Goal: Information Seeking & Learning: Learn about a topic

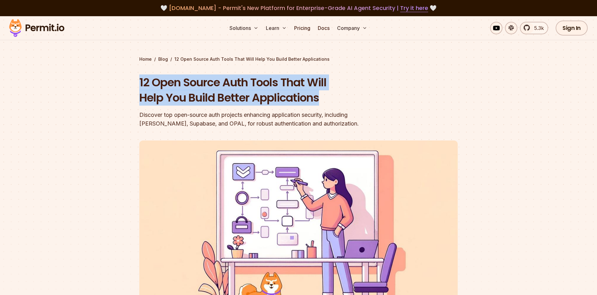
drag, startPoint x: 140, startPoint y: 80, endPoint x: 324, endPoint y: 99, distance: 184.6
click at [324, 99] on h1 "12 Open Source Auth Tools That Will Help You Build Better Applications" at bounding box center [258, 90] width 239 height 31
copy h1 "12 Open Source Auth Tools That Will Help You Build Better Applications"
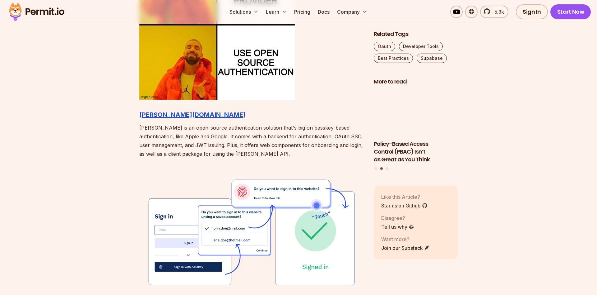
scroll to position [698, 0]
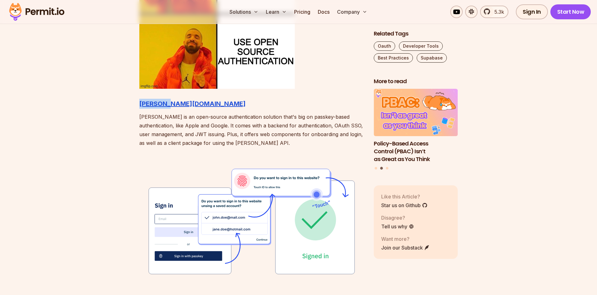
drag, startPoint x: 135, startPoint y: 104, endPoint x: 178, endPoint y: 104, distance: 42.9
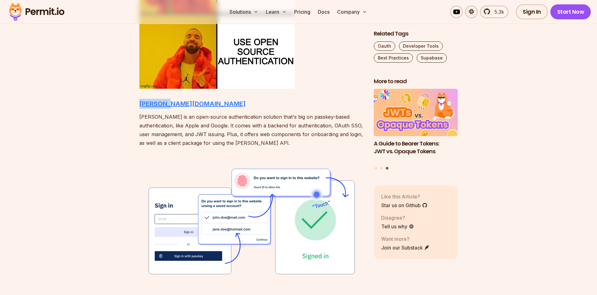
copy strong "[PERSON_NAME][DOMAIN_NAME]"
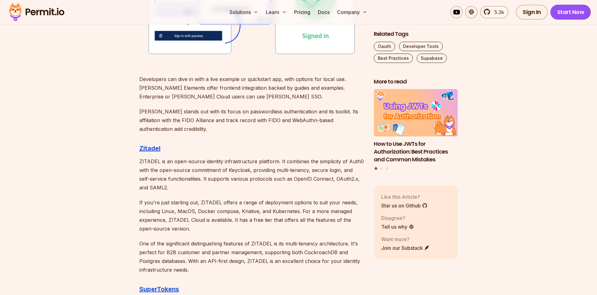
scroll to position [920, 0]
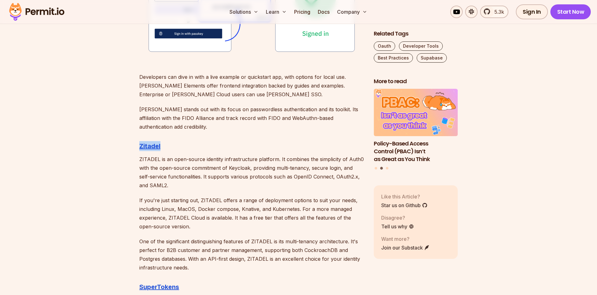
drag, startPoint x: 137, startPoint y: 146, endPoint x: 165, endPoint y: 146, distance: 27.4
copy strong "Zitadel"
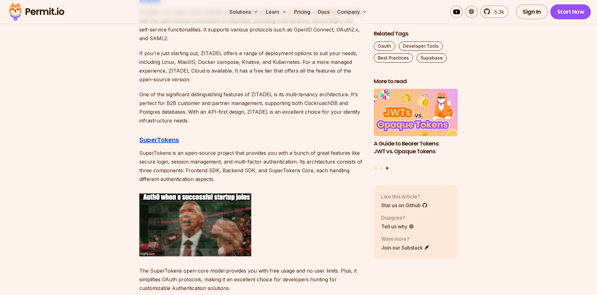
scroll to position [1079, 0]
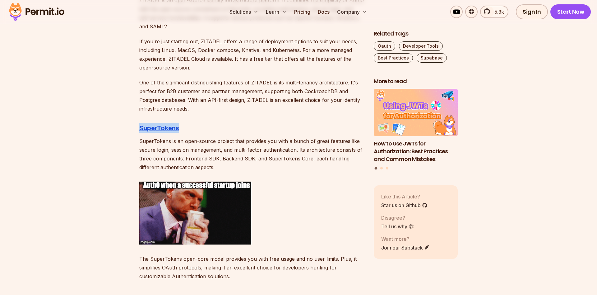
drag, startPoint x: 139, startPoint y: 128, endPoint x: 182, endPoint y: 127, distance: 43.0
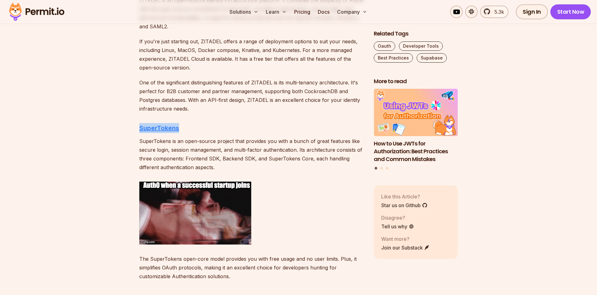
copy strong "SuperTokens"
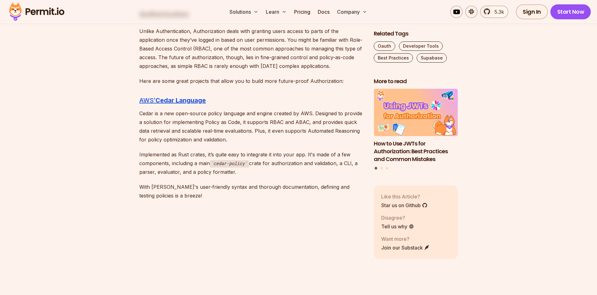
scroll to position [1365, 0]
drag, startPoint x: 134, startPoint y: 101, endPoint x: 211, endPoint y: 101, distance: 76.2
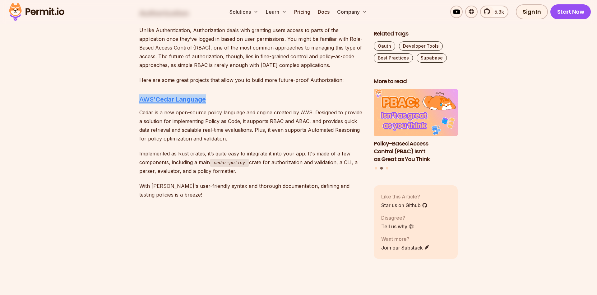
copy link "AWS’ Cedar Language"
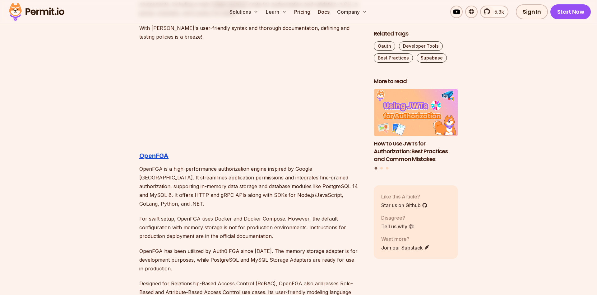
scroll to position [1524, 0]
drag, startPoint x: 135, startPoint y: 153, endPoint x: 173, endPoint y: 155, distance: 37.7
copy strong "OpenFGA"
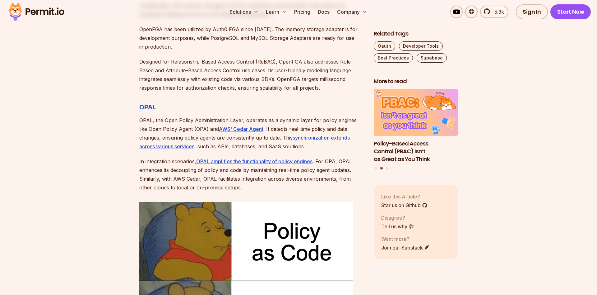
scroll to position [1746, 0]
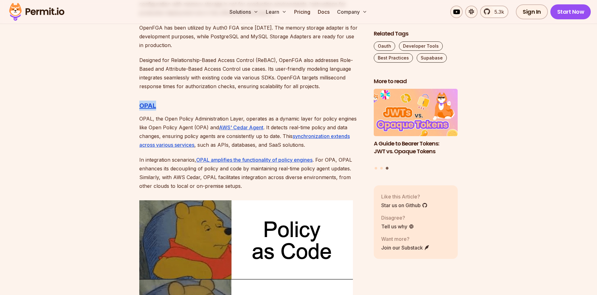
drag, startPoint x: 133, startPoint y: 98, endPoint x: 157, endPoint y: 99, distance: 23.7
copy strong "OPAL"
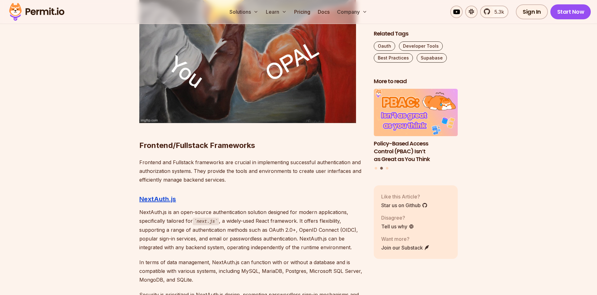
scroll to position [2285, 0]
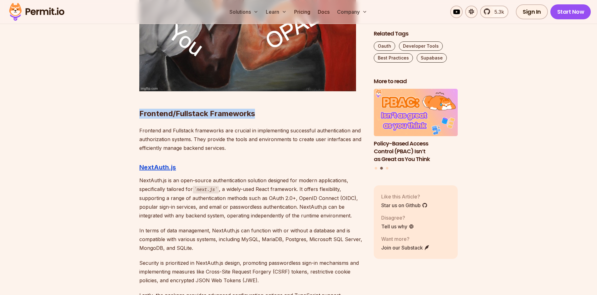
drag, startPoint x: 139, startPoint y: 104, endPoint x: 257, endPoint y: 103, distance: 117.9
click at [257, 103] on h2 "Frontend/Fullstack Frameworks" at bounding box center [251, 101] width 225 height 35
copy strong "Frontend/Fullstack Frameworks"
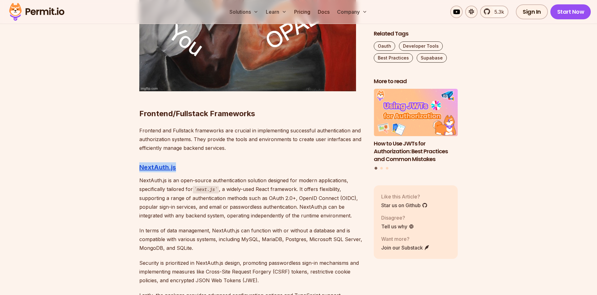
drag, startPoint x: 135, startPoint y: 159, endPoint x: 180, endPoint y: 160, distance: 45.1
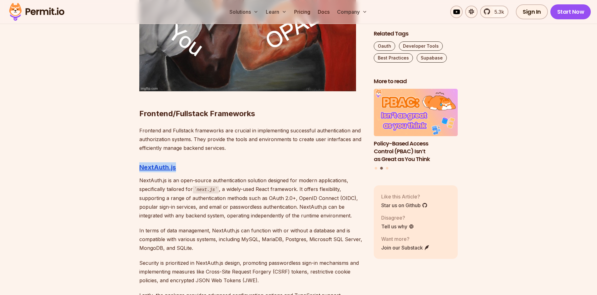
copy strong "NextAuth.js"
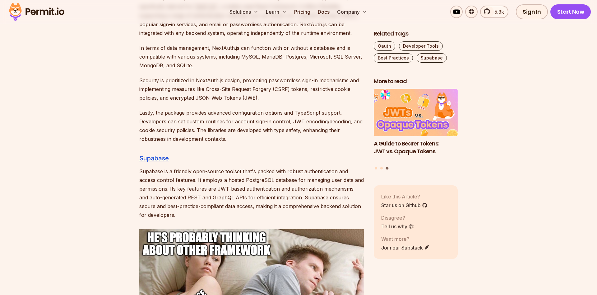
scroll to position [2476, 0]
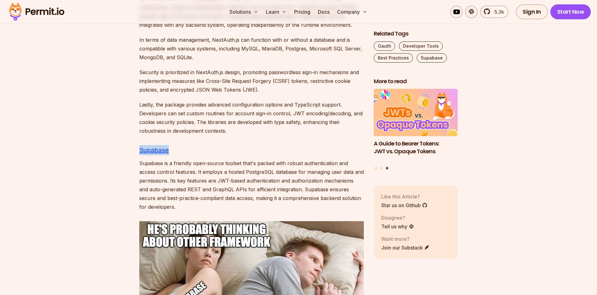
drag, startPoint x: 133, startPoint y: 144, endPoint x: 172, endPoint y: 142, distance: 39.6
copy link "Supabase"
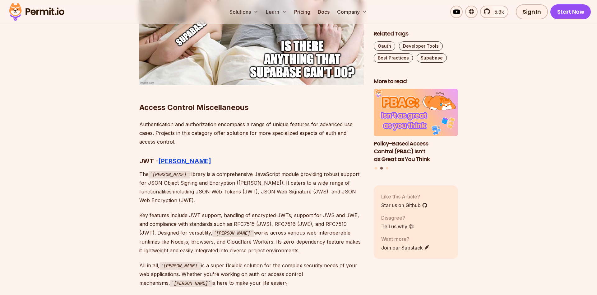
scroll to position [2730, 0]
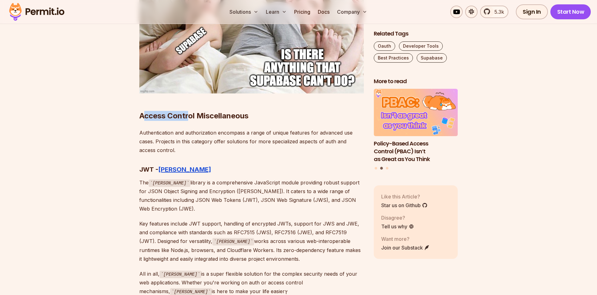
drag, startPoint x: 143, startPoint y: 105, endPoint x: 190, endPoint y: 104, distance: 46.7
click at [190, 111] on strong "Access Control Miscellaneous" at bounding box center [193, 115] width 109 height 9
drag, startPoint x: 140, startPoint y: 105, endPoint x: 254, endPoint y: 107, distance: 114.5
click at [254, 107] on h2 "Access Control Miscellaneous" at bounding box center [251, 103] width 225 height 35
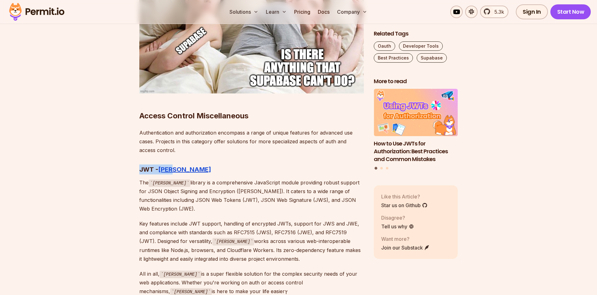
drag, startPoint x: 138, startPoint y: 157, endPoint x: 175, endPoint y: 161, distance: 36.9
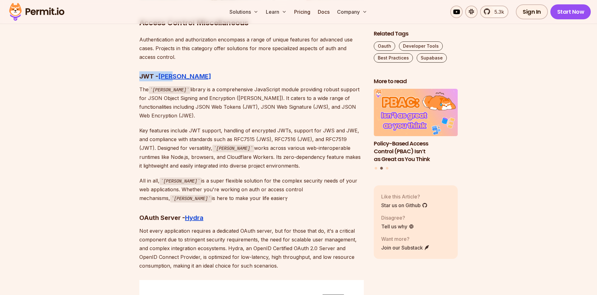
scroll to position [2857, 0]
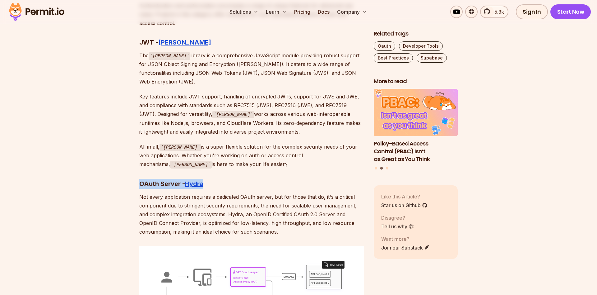
drag, startPoint x: 138, startPoint y: 164, endPoint x: 213, endPoint y: 166, distance: 75.3
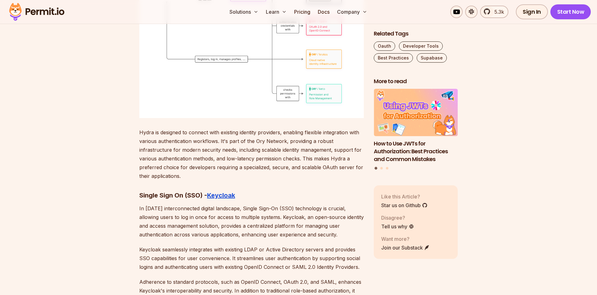
scroll to position [3174, 0]
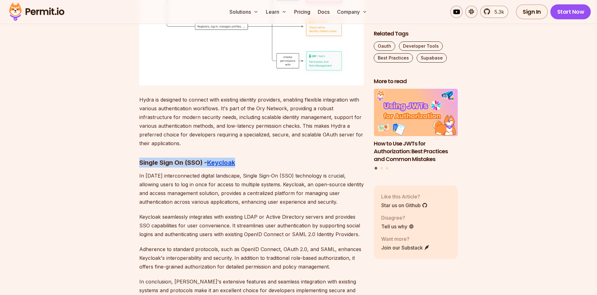
drag, startPoint x: 140, startPoint y: 143, endPoint x: 243, endPoint y: 142, distance: 102.7
click at [243, 157] on h3 "Single Sign On (SSO) - Keycloak" at bounding box center [251, 162] width 225 height 10
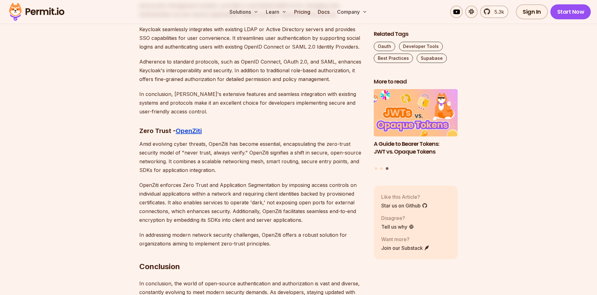
scroll to position [3365, 0]
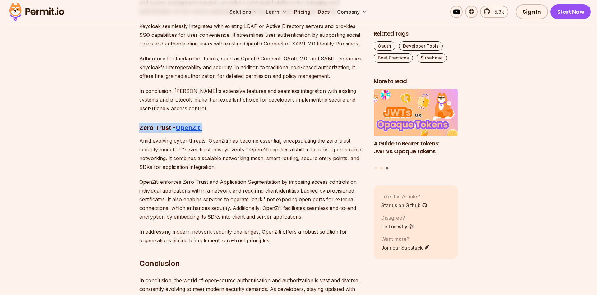
drag, startPoint x: 140, startPoint y: 110, endPoint x: 208, endPoint y: 110, distance: 67.8
click at [208, 123] on h3 "Zero Trust - OpenZiti" at bounding box center [251, 128] width 225 height 10
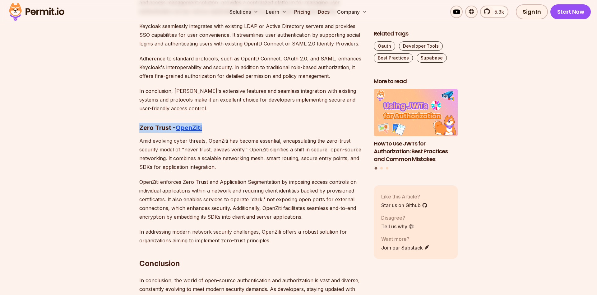
click at [243, 123] on h3 "Zero Trust - OpenZiti" at bounding box center [251, 128] width 225 height 10
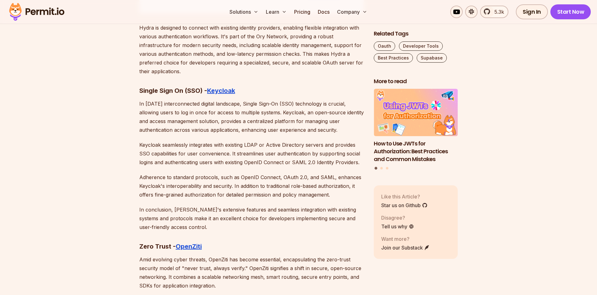
scroll to position [3238, 0]
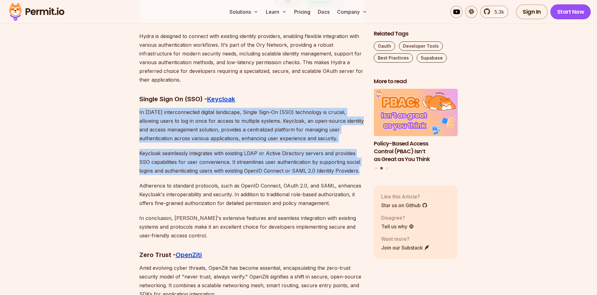
drag, startPoint x: 140, startPoint y: 93, endPoint x: 363, endPoint y: 151, distance: 230.8
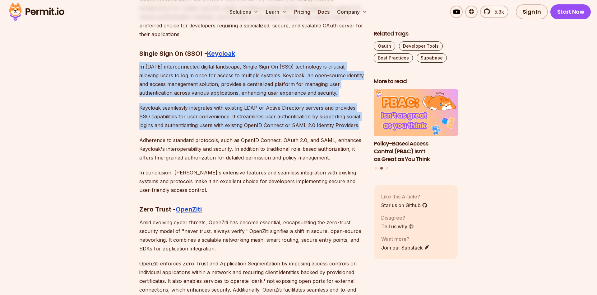
scroll to position [3365, 0]
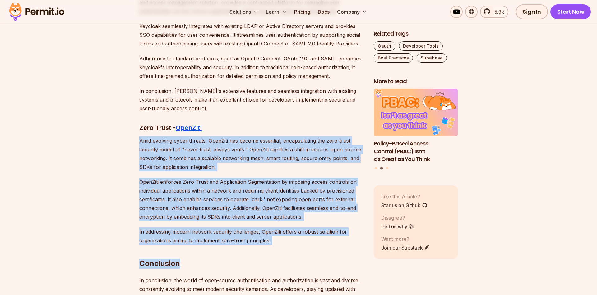
drag, startPoint x: 140, startPoint y: 122, endPoint x: 299, endPoint y: 214, distance: 183.9
click at [299, 227] on p "In addressing modern network security challenges, OpenZiti offers a robust solu…" at bounding box center [251, 235] width 225 height 17
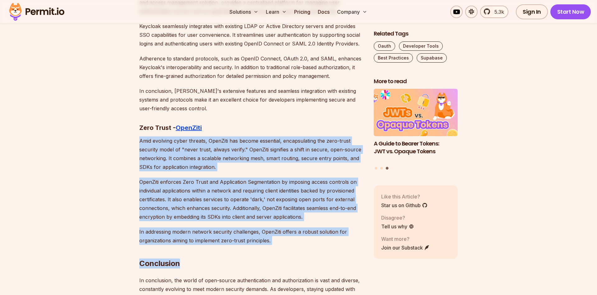
drag, startPoint x: 141, startPoint y: 122, endPoint x: 278, endPoint y: 222, distance: 169.9
click at [273, 233] on h2 "Conclusion" at bounding box center [251, 250] width 225 height 35
drag, startPoint x: 272, startPoint y: 222, endPoint x: 140, endPoint y: 125, distance: 164.4
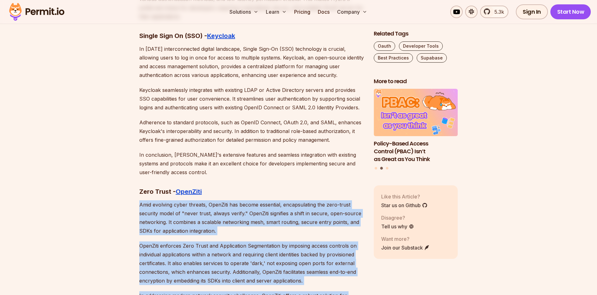
scroll to position [3301, 0]
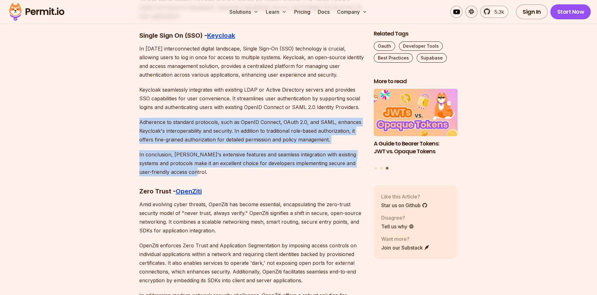
drag, startPoint x: 140, startPoint y: 101, endPoint x: 245, endPoint y: 152, distance: 116.1
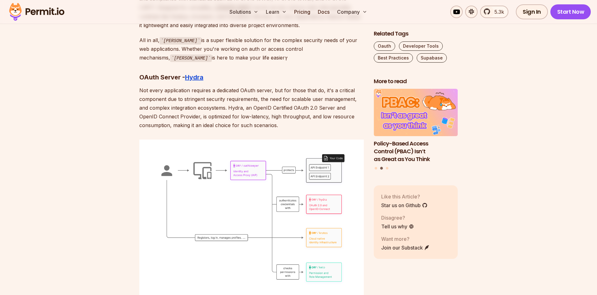
scroll to position [2952, 0]
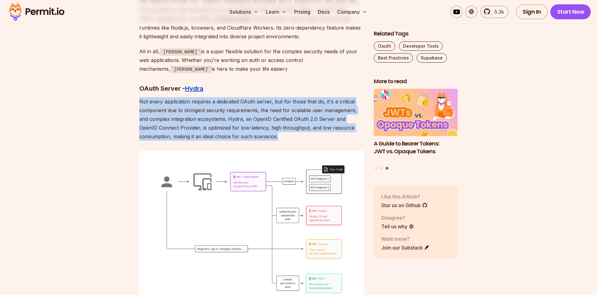
drag, startPoint x: 140, startPoint y: 81, endPoint x: 287, endPoint y: 119, distance: 151.6
click at [287, 119] on p "Not every application requires a dedicated OAuth server, but for those that do,…" at bounding box center [251, 119] width 225 height 44
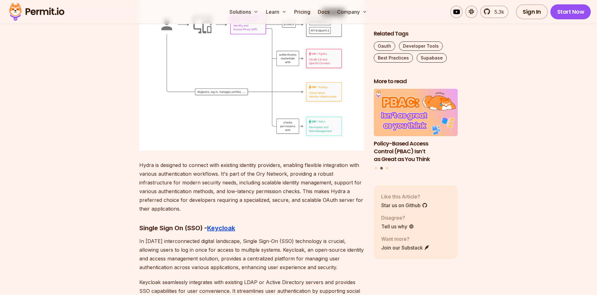
scroll to position [3111, 0]
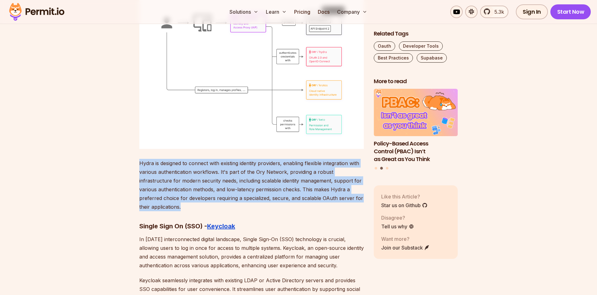
drag, startPoint x: 141, startPoint y: 145, endPoint x: 235, endPoint y: 188, distance: 103.0
click at [234, 189] on p "Hydra is designed to connect with existing identity providers, enabling flexibl…" at bounding box center [251, 185] width 225 height 52
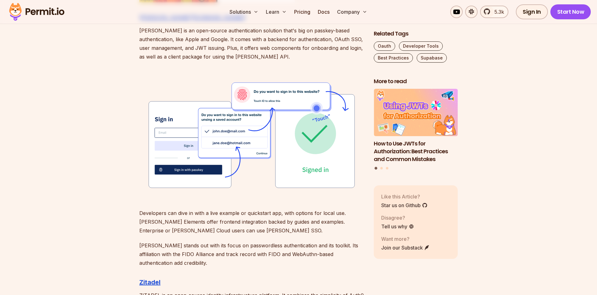
scroll to position [762, 0]
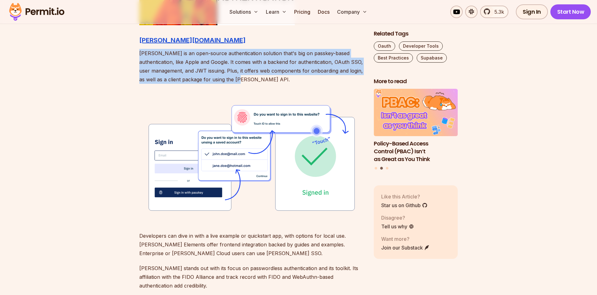
drag, startPoint x: 140, startPoint y: 54, endPoint x: 263, endPoint y: 79, distance: 125.8
click at [263, 79] on p "[PERSON_NAME] is an open-source authentication solution that's big on passkey-b…" at bounding box center [251, 66] width 225 height 35
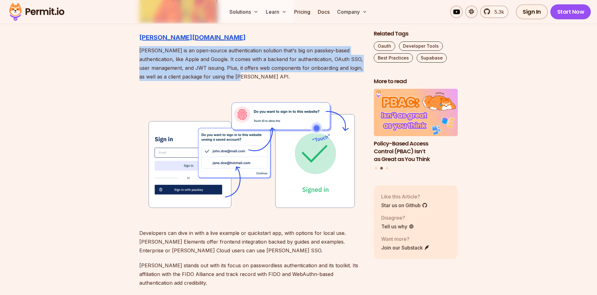
scroll to position [889, 0]
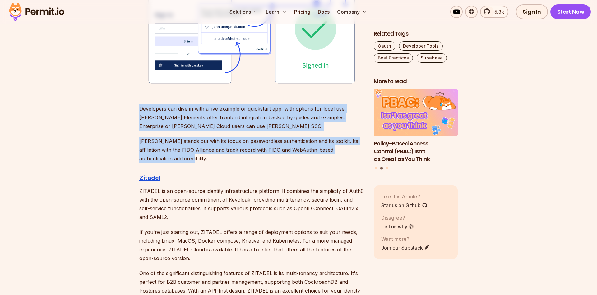
drag, startPoint x: 139, startPoint y: 109, endPoint x: 222, endPoint y: 157, distance: 94.8
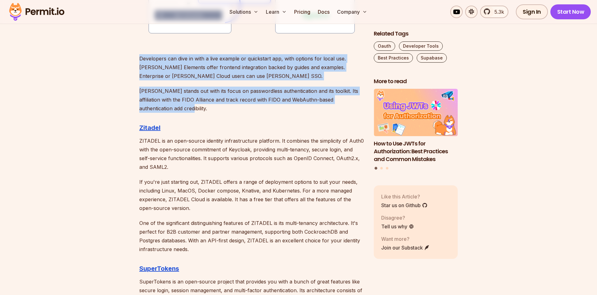
scroll to position [984, 0]
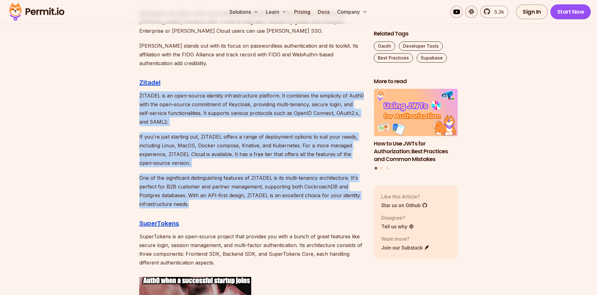
drag, startPoint x: 141, startPoint y: 94, endPoint x: 217, endPoint y: 198, distance: 128.9
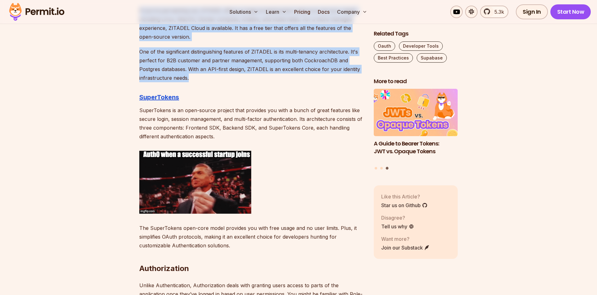
scroll to position [1143, 0]
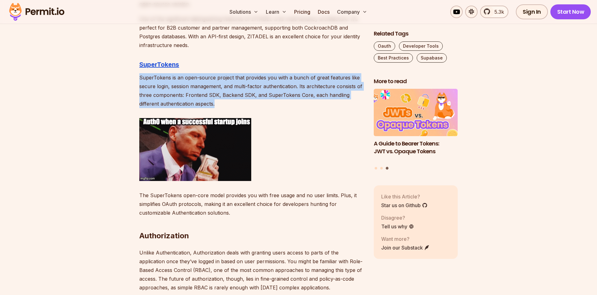
drag, startPoint x: 140, startPoint y: 78, endPoint x: 224, endPoint y: 105, distance: 87.9
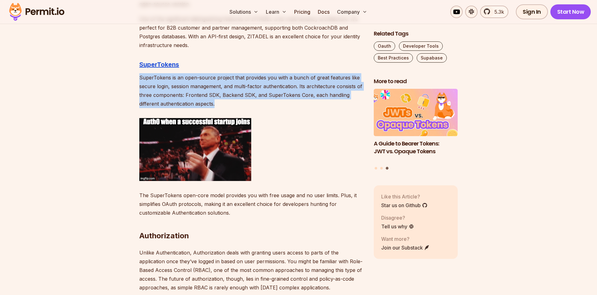
click at [224, 105] on p "SuperTokens is an open-source project that provides you with a bunch of great f…" at bounding box center [251, 90] width 225 height 35
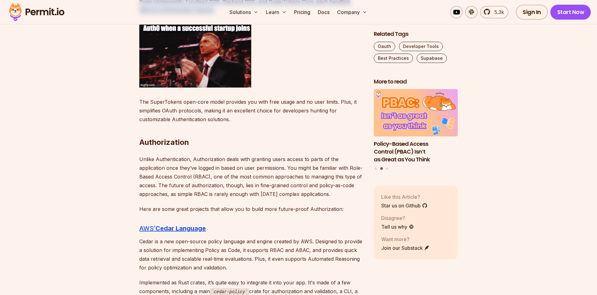
scroll to position [1238, 0]
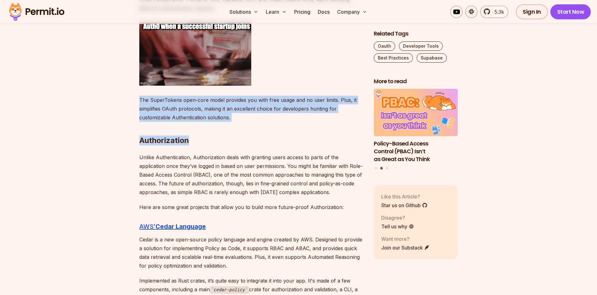
drag, startPoint x: 139, startPoint y: 100, endPoint x: 238, endPoint y: 117, distance: 99.9
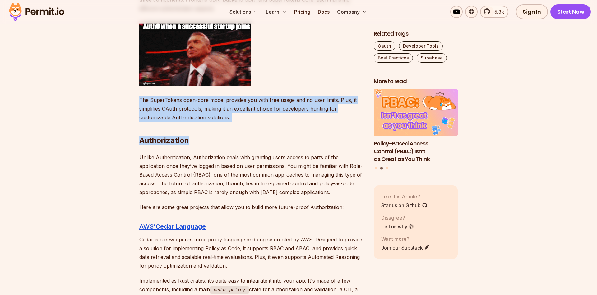
click at [238, 117] on h2 "Authorization" at bounding box center [251, 127] width 225 height 35
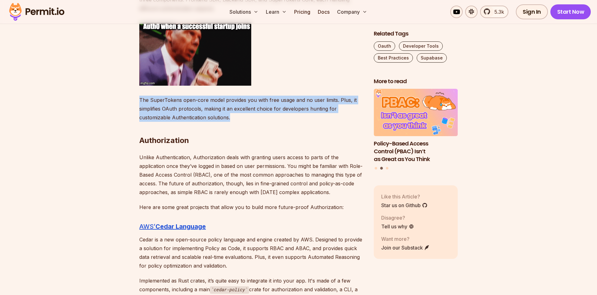
drag, startPoint x: 141, startPoint y: 99, endPoint x: 230, endPoint y: 115, distance: 90.5
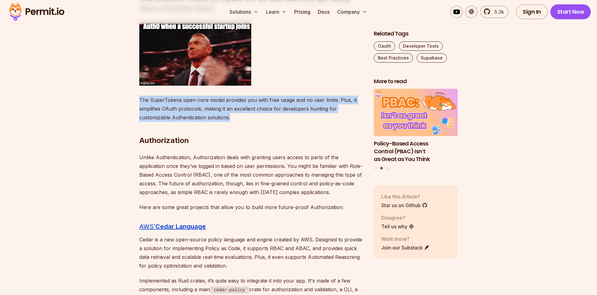
click at [230, 115] on p "The SuperTokens open-core model provides you with free usage and no user limits…" at bounding box center [251, 109] width 225 height 26
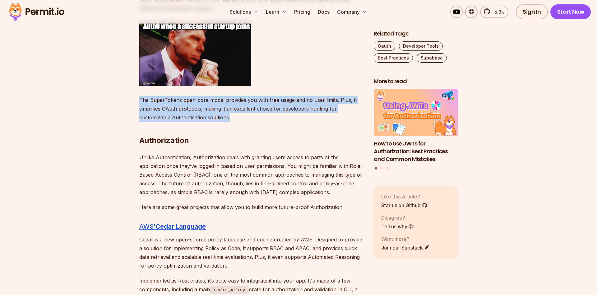
drag, startPoint x: 141, startPoint y: 141, endPoint x: 331, endPoint y: 194, distance: 197.9
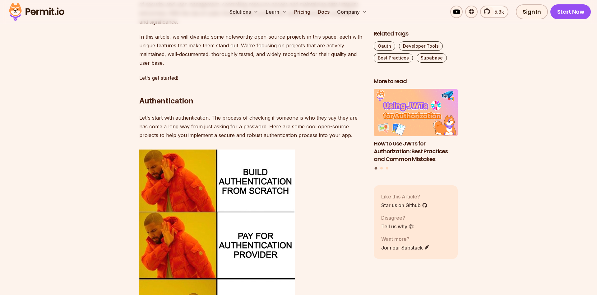
scroll to position [444, 0]
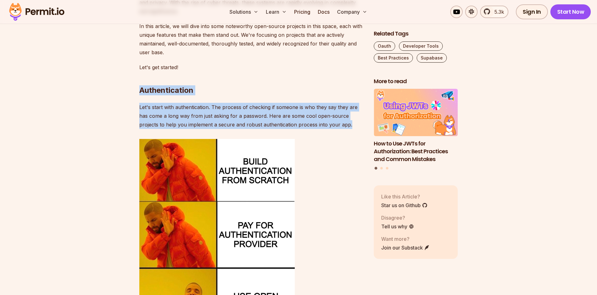
drag, startPoint x: 141, startPoint y: 91, endPoint x: 349, endPoint y: 124, distance: 211.1
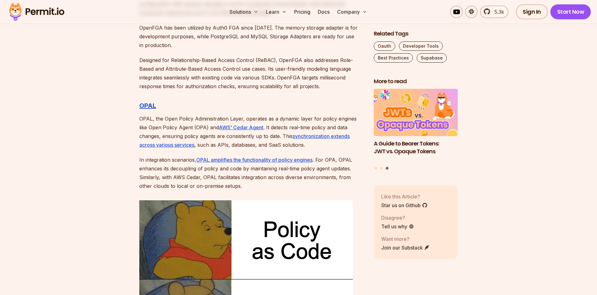
scroll to position [1777, 0]
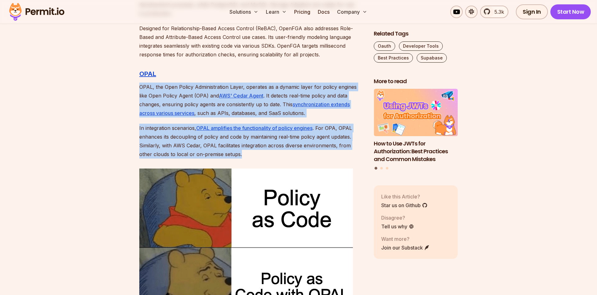
drag, startPoint x: 141, startPoint y: 78, endPoint x: 306, endPoint y: 143, distance: 177.6
click at [306, 143] on div "Introduction Authentication and Authorization are key in application developmen…" at bounding box center [251, 281] width 225 height 3316
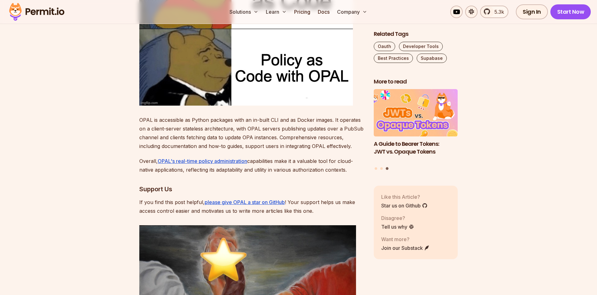
scroll to position [2000, 0]
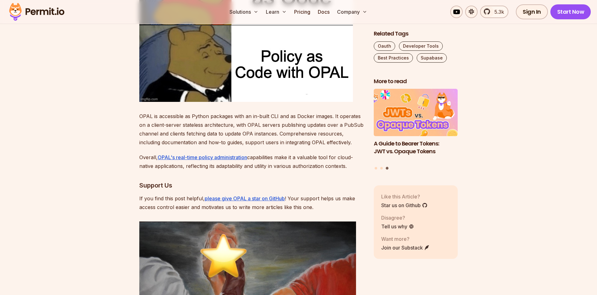
drag, startPoint x: 140, startPoint y: 108, endPoint x: 349, endPoint y: 159, distance: 215.4
click at [349, 159] on div "Introduction Authentication and Authorization are key in application developmen…" at bounding box center [251, 59] width 225 height 3316
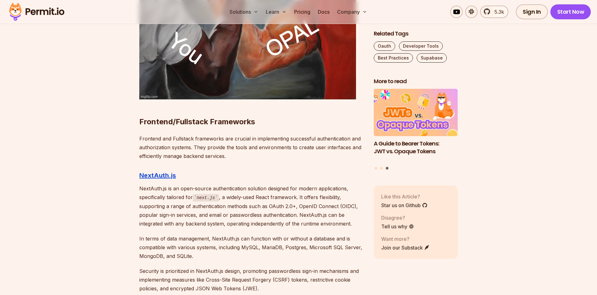
scroll to position [2285, 0]
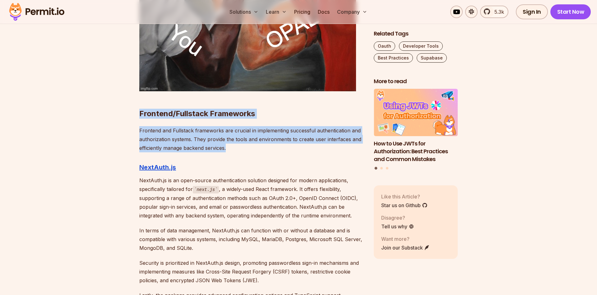
drag, startPoint x: 140, startPoint y: 104, endPoint x: 259, endPoint y: 136, distance: 123.3
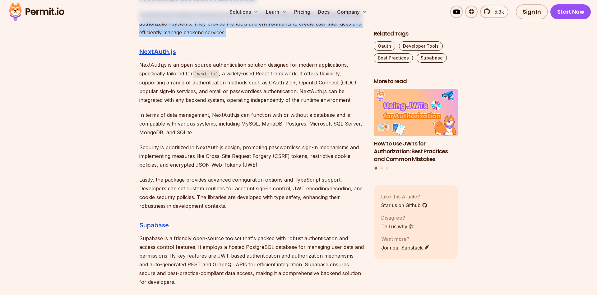
scroll to position [2412, 0]
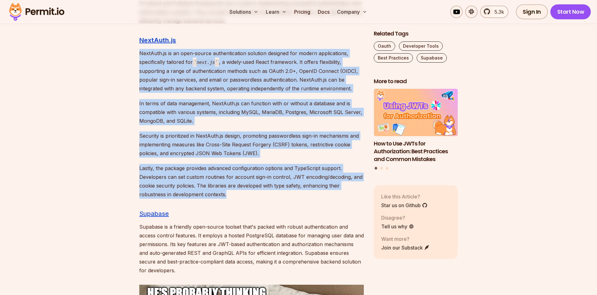
drag, startPoint x: 140, startPoint y: 45, endPoint x: 240, endPoint y: 184, distance: 171.0
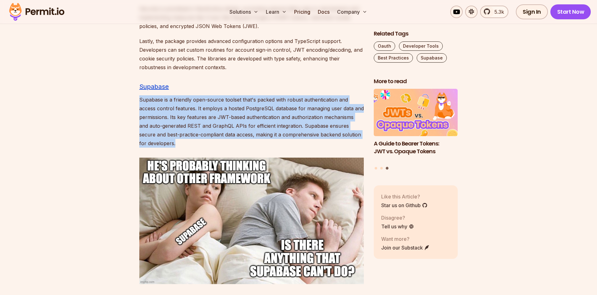
drag, startPoint x: 141, startPoint y: 92, endPoint x: 188, endPoint y: 134, distance: 63.4
click at [188, 134] on p "Supabase is a friendly open-source toolset that's packed with robust authentica…" at bounding box center [251, 121] width 225 height 52
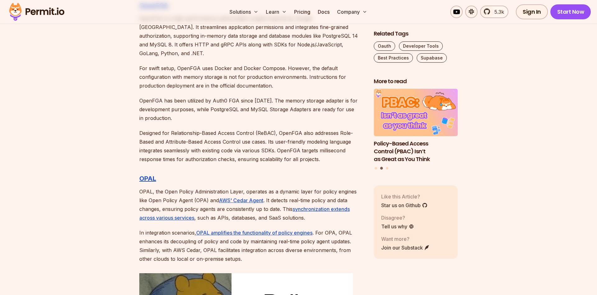
scroll to position [1619, 0]
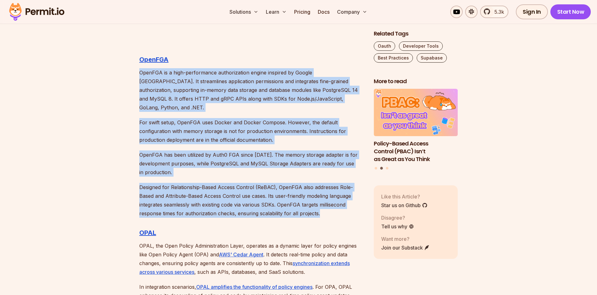
drag, startPoint x: 140, startPoint y: 71, endPoint x: 322, endPoint y: 203, distance: 224.6
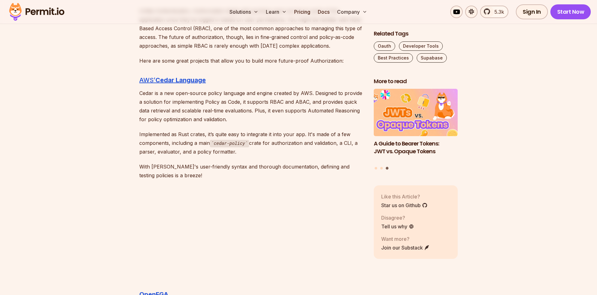
scroll to position [1397, 0]
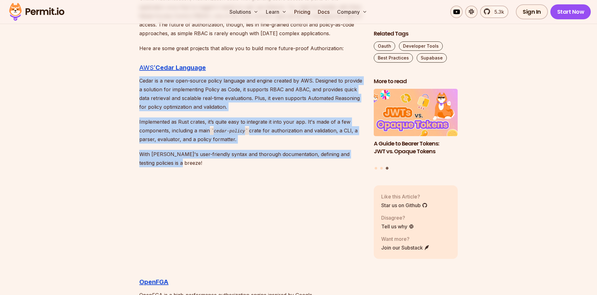
drag, startPoint x: 139, startPoint y: 81, endPoint x: 235, endPoint y: 161, distance: 124.8
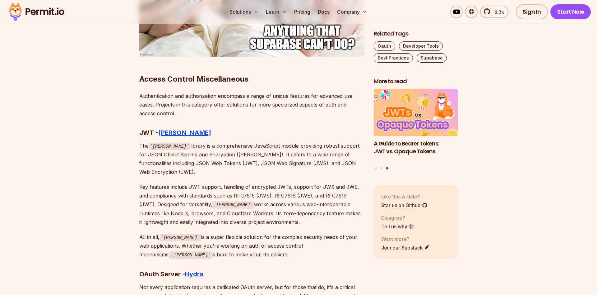
scroll to position [2793, 0]
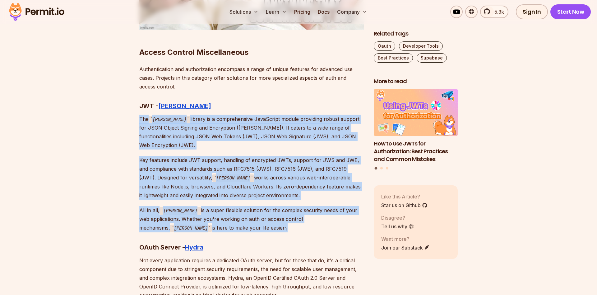
drag, startPoint x: 140, startPoint y: 110, endPoint x: 248, endPoint y: 208, distance: 145.4
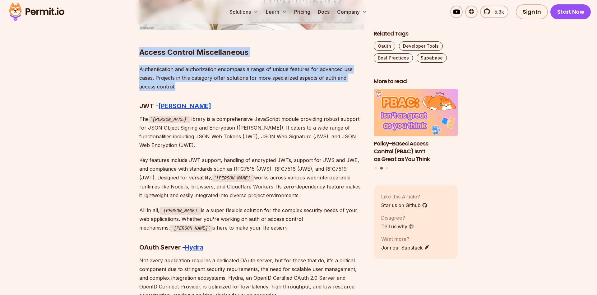
drag, startPoint x: 141, startPoint y: 41, endPoint x: 204, endPoint y: 76, distance: 72.0
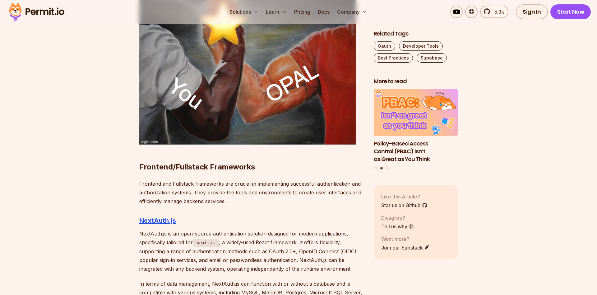
scroll to position [2222, 0]
